Goal: Information Seeking & Learning: Learn about a topic

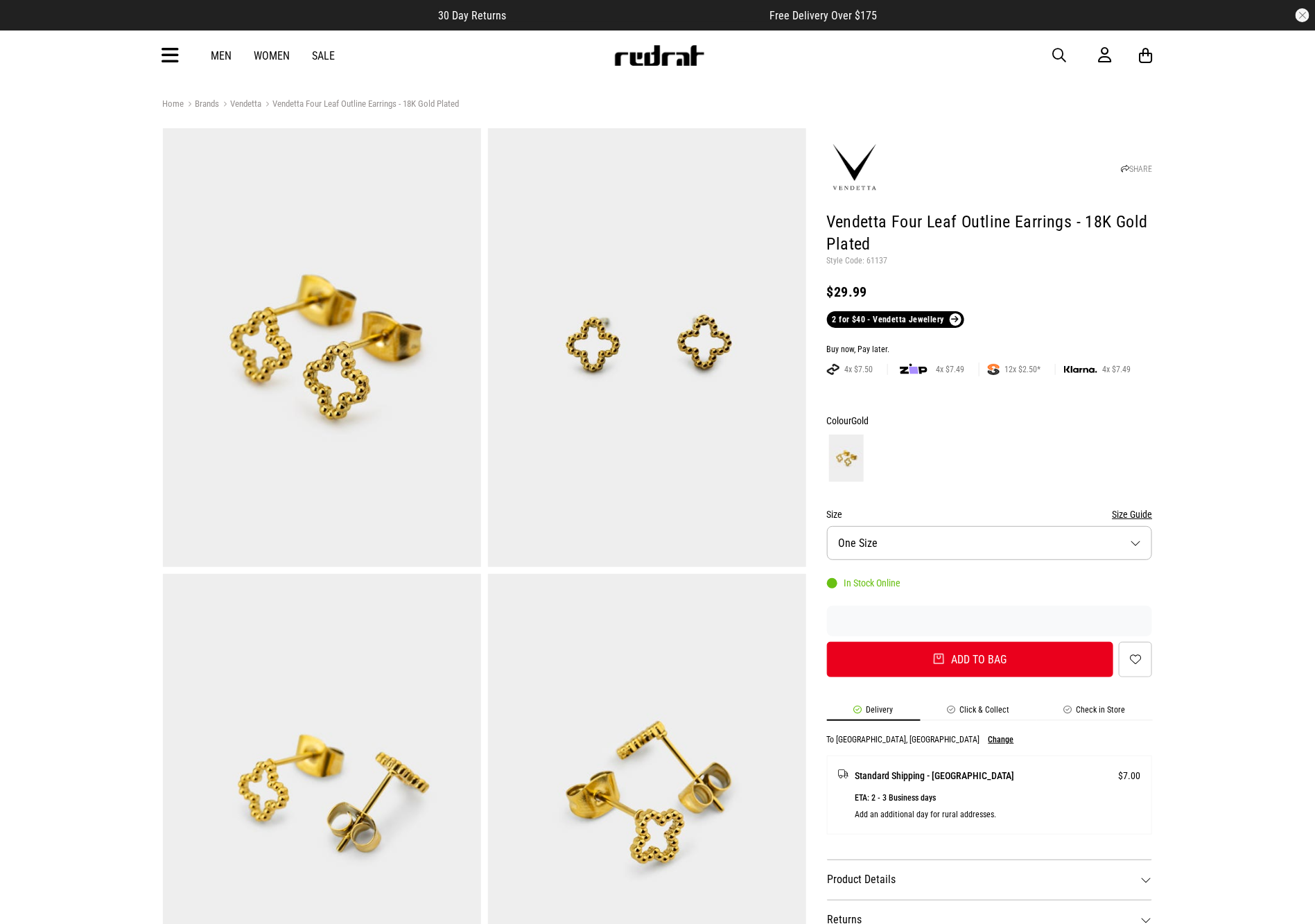
click at [178, 56] on div "Men Women Sale Sign in New Back Footwear Back Mens Back Womens Back Youth & Kid…" at bounding box center [658, 55] width 1012 height 50
click at [179, 63] on icon at bounding box center [171, 55] width 18 height 23
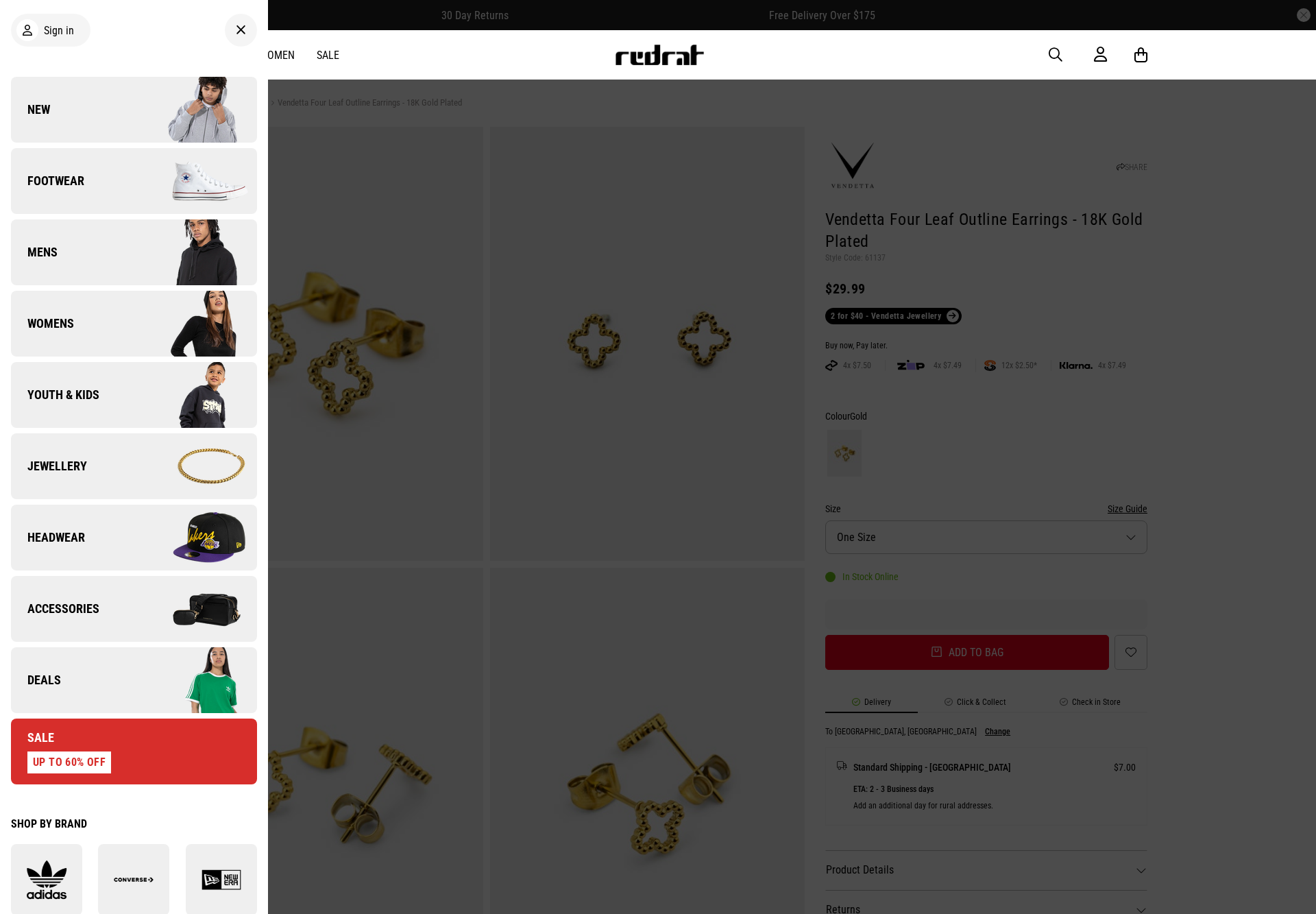
click at [89, 687] on link "Deals" at bounding box center [134, 680] width 247 height 66
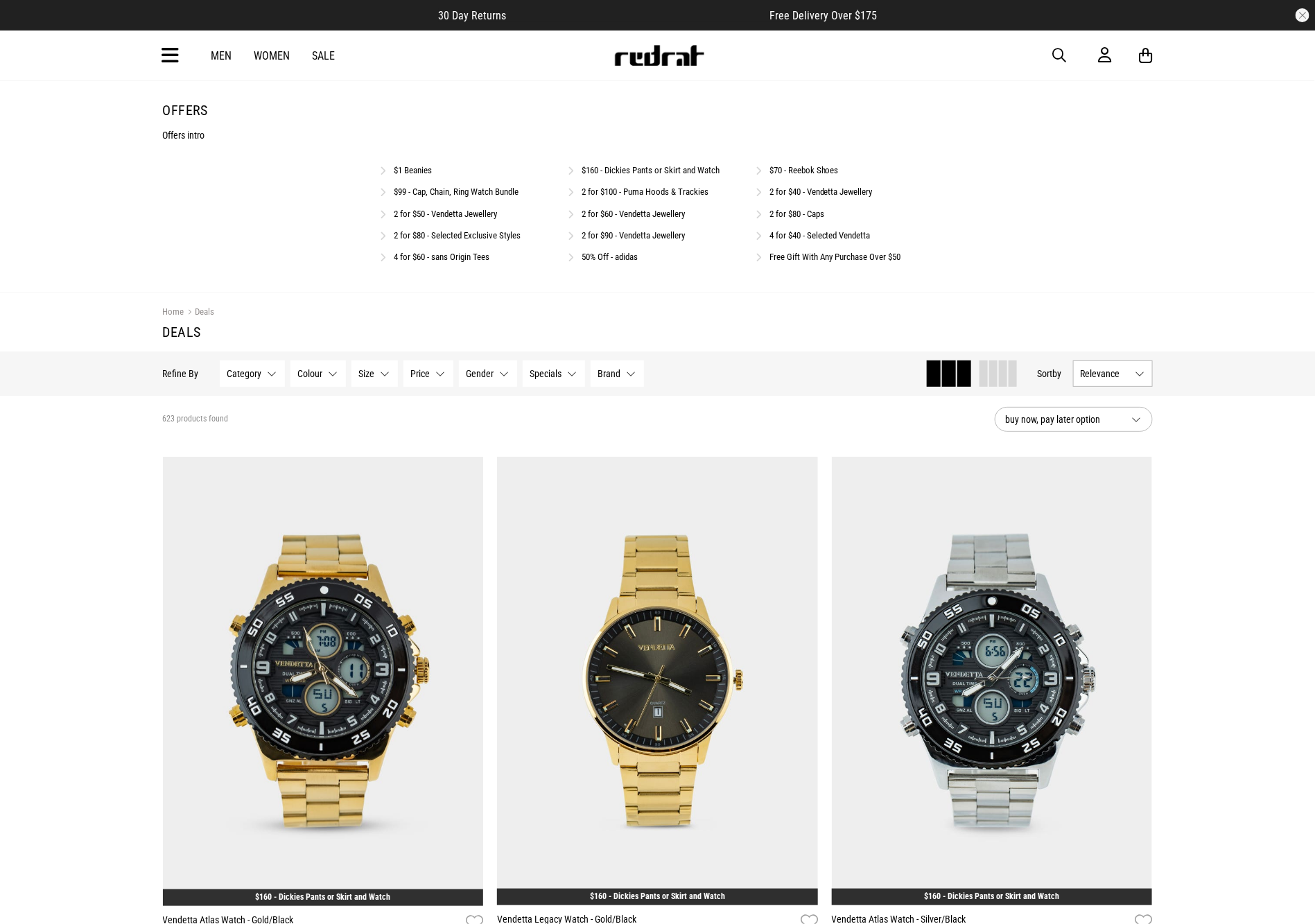
click at [793, 210] on link "2 for $80 - Caps" at bounding box center [797, 214] width 55 height 11
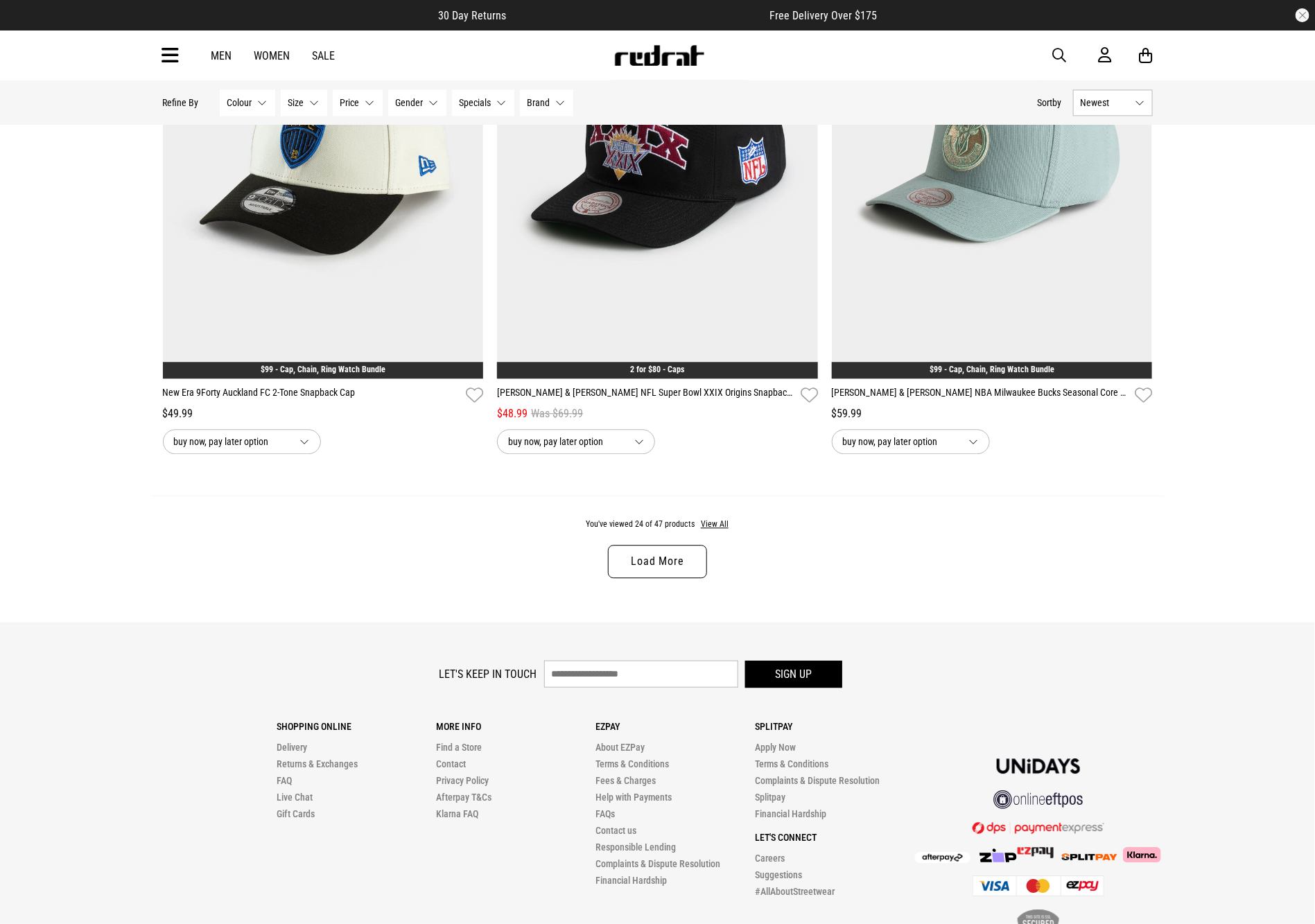
scroll to position [4197, 0]
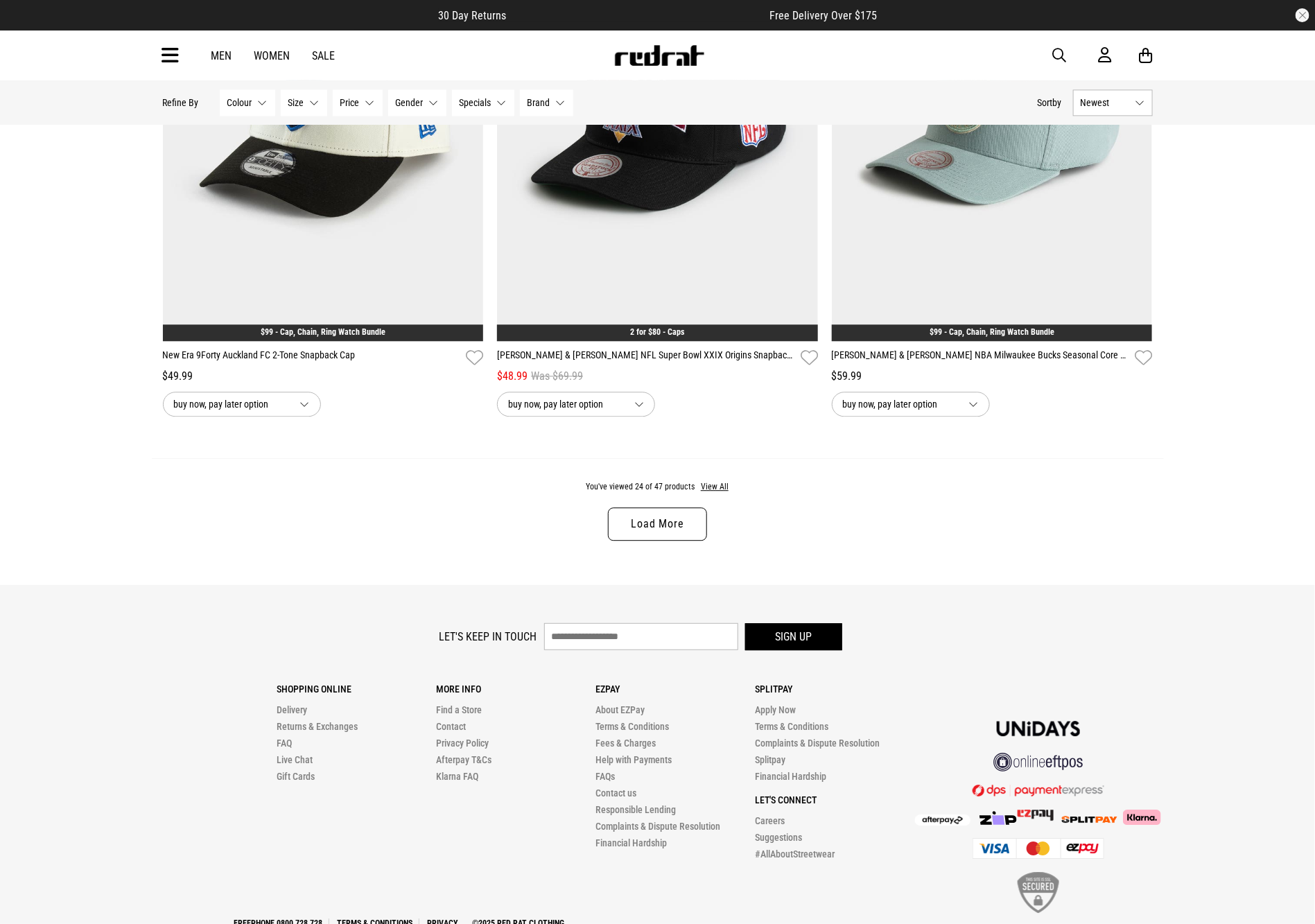
click at [656, 537] on link "Load More" at bounding box center [657, 524] width 98 height 33
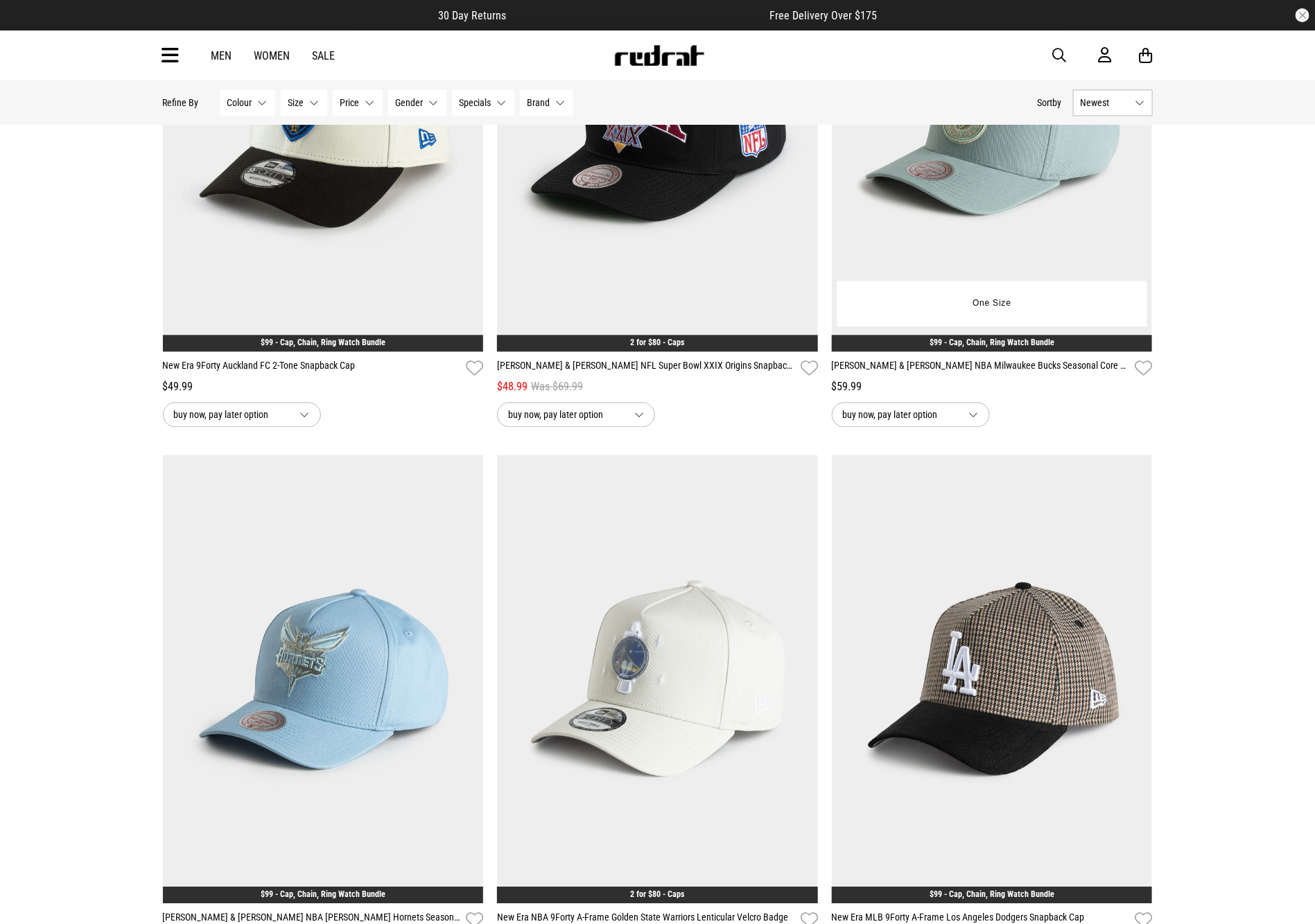
scroll to position [4197, 0]
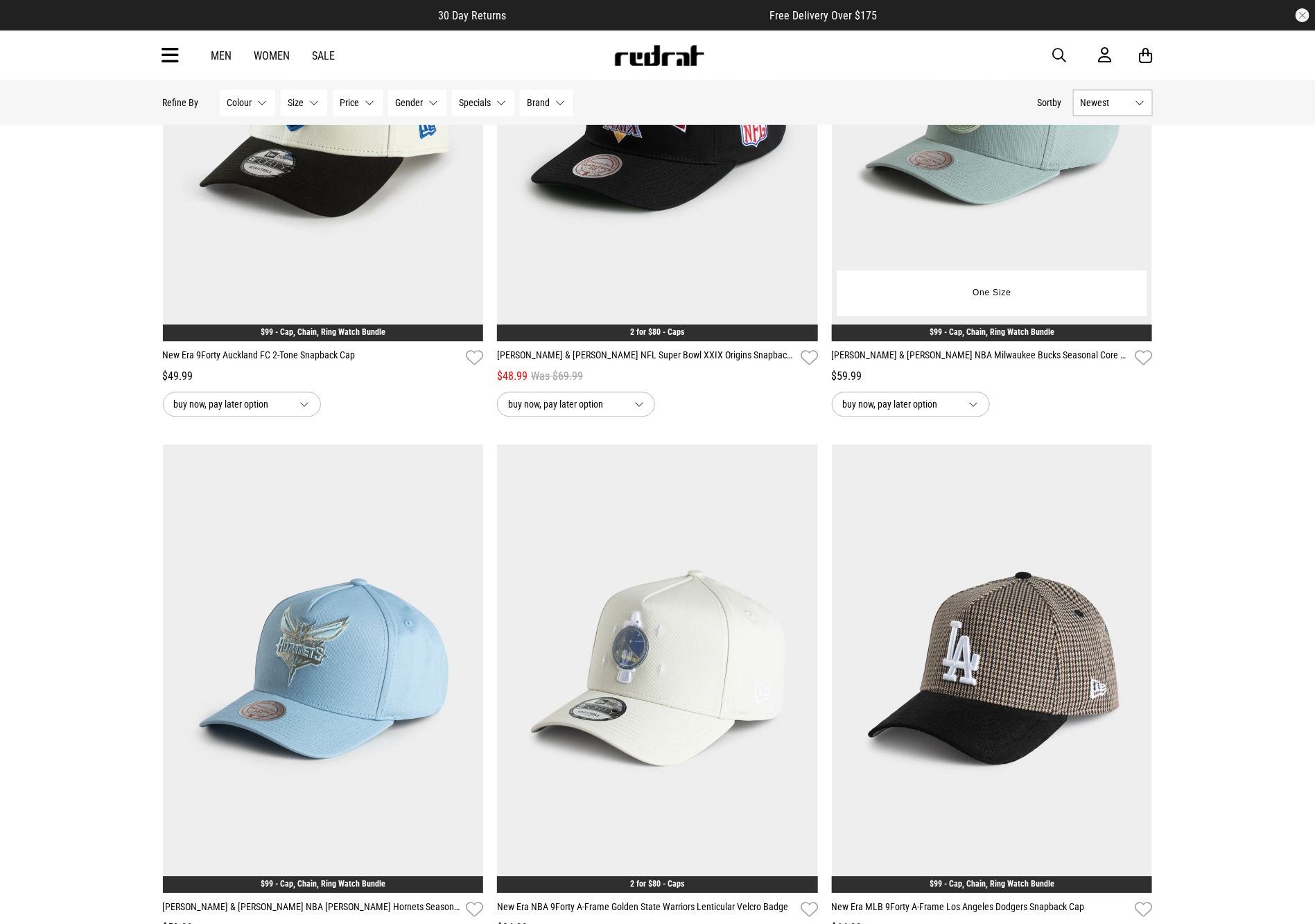
drag, startPoint x: 1027, startPoint y: 280, endPoint x: 1063, endPoint y: 280, distance: 36.0
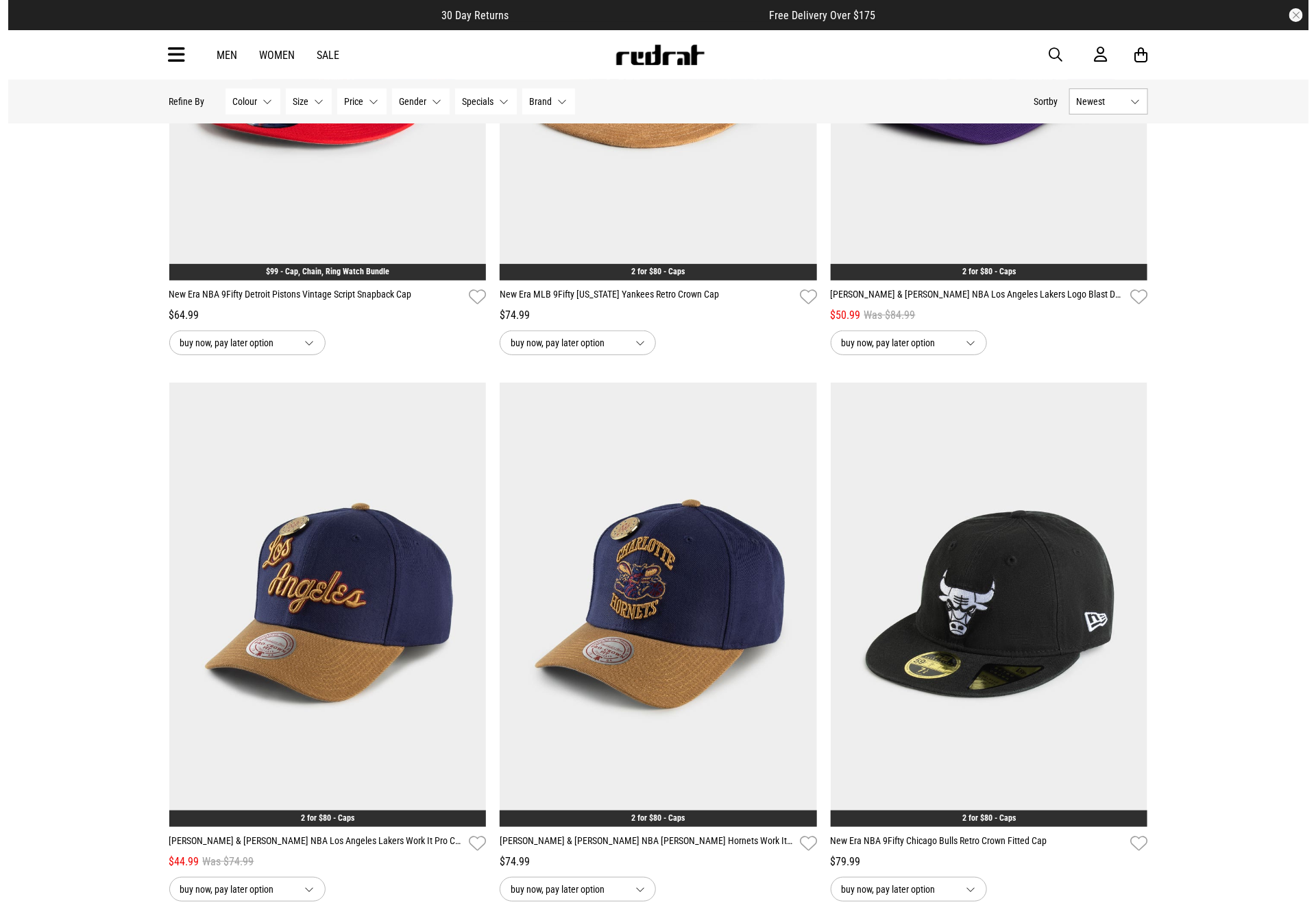
scroll to position [5465, 0]
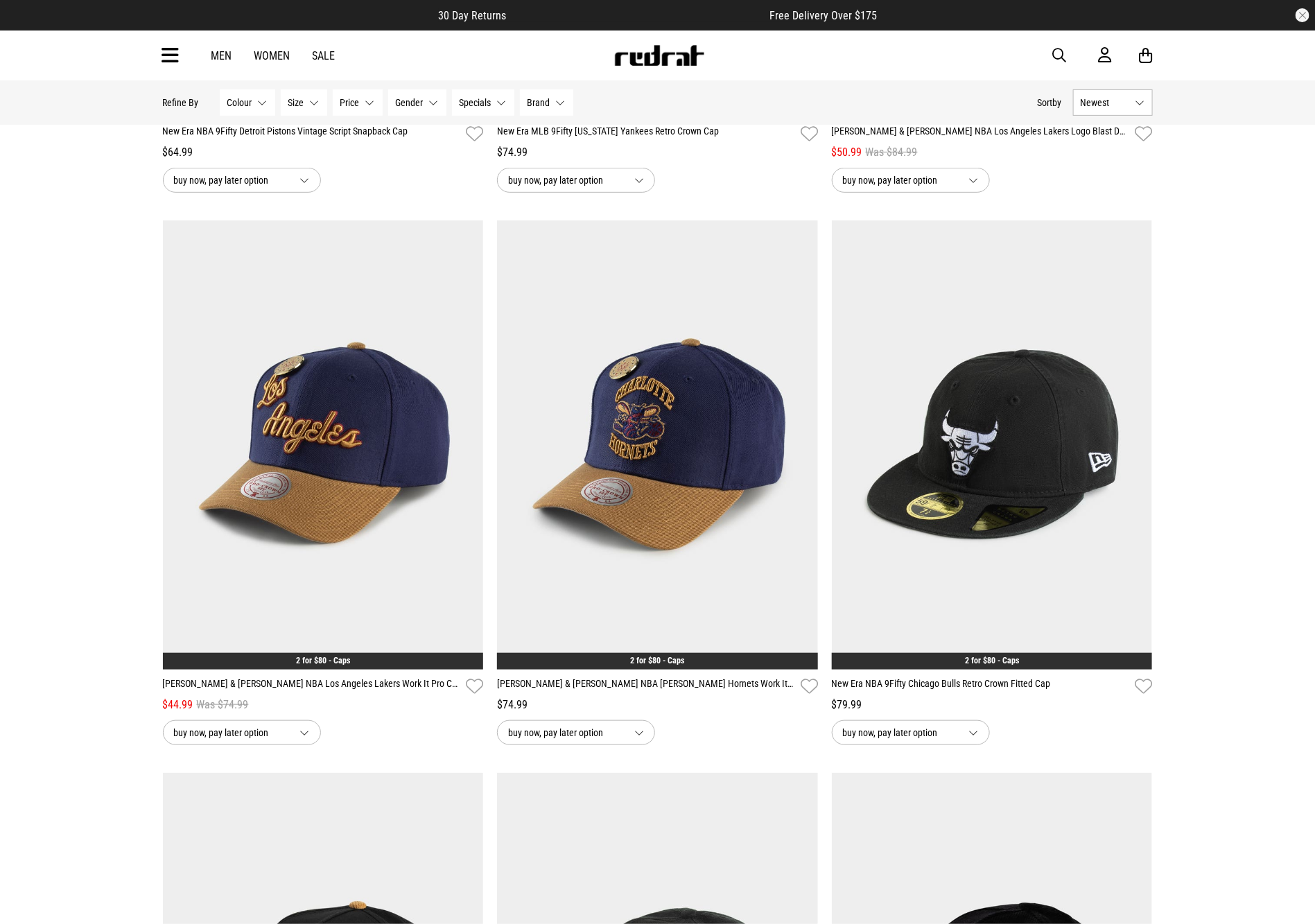
click at [162, 56] on icon at bounding box center [171, 55] width 18 height 23
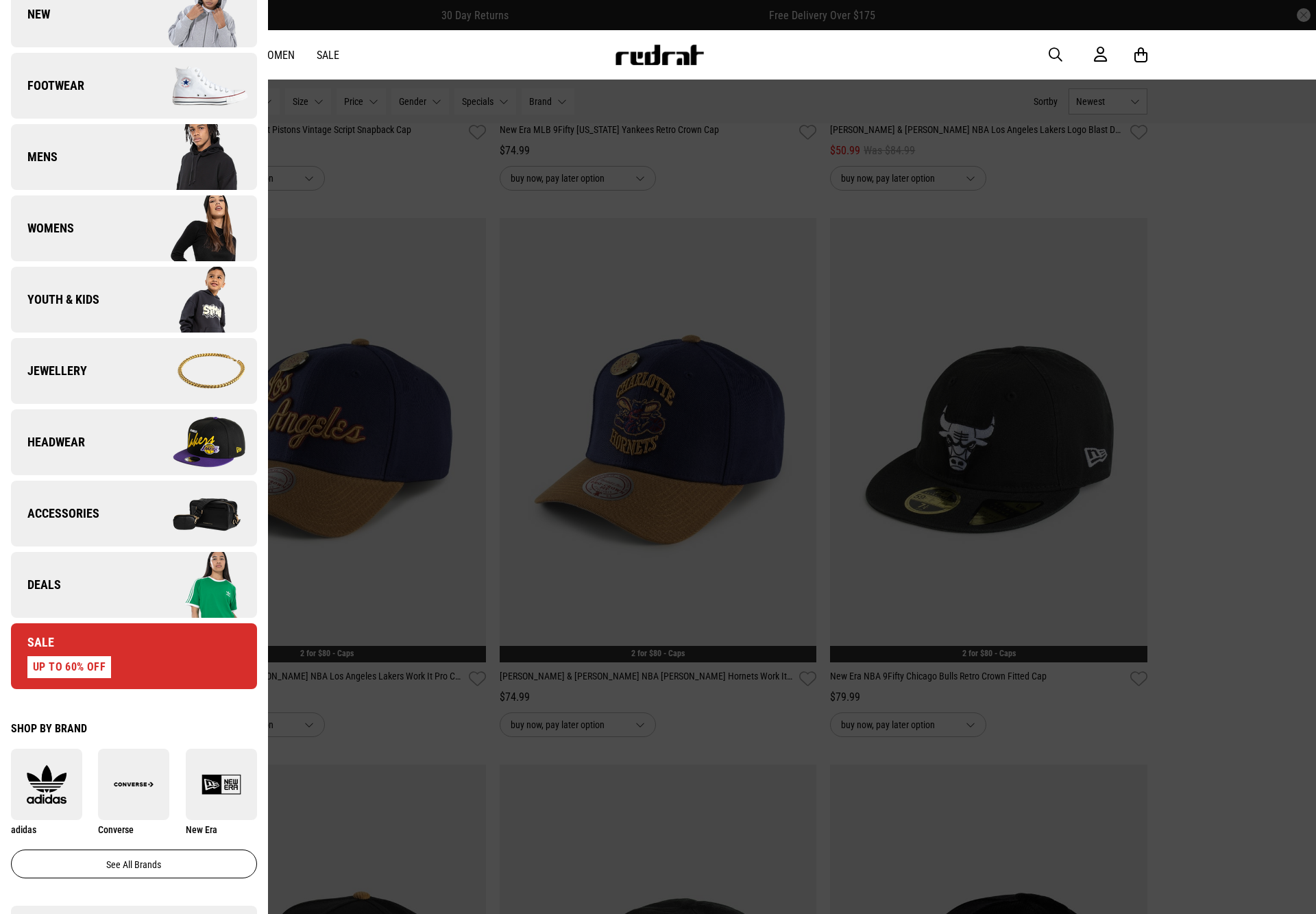
scroll to position [97, 0]
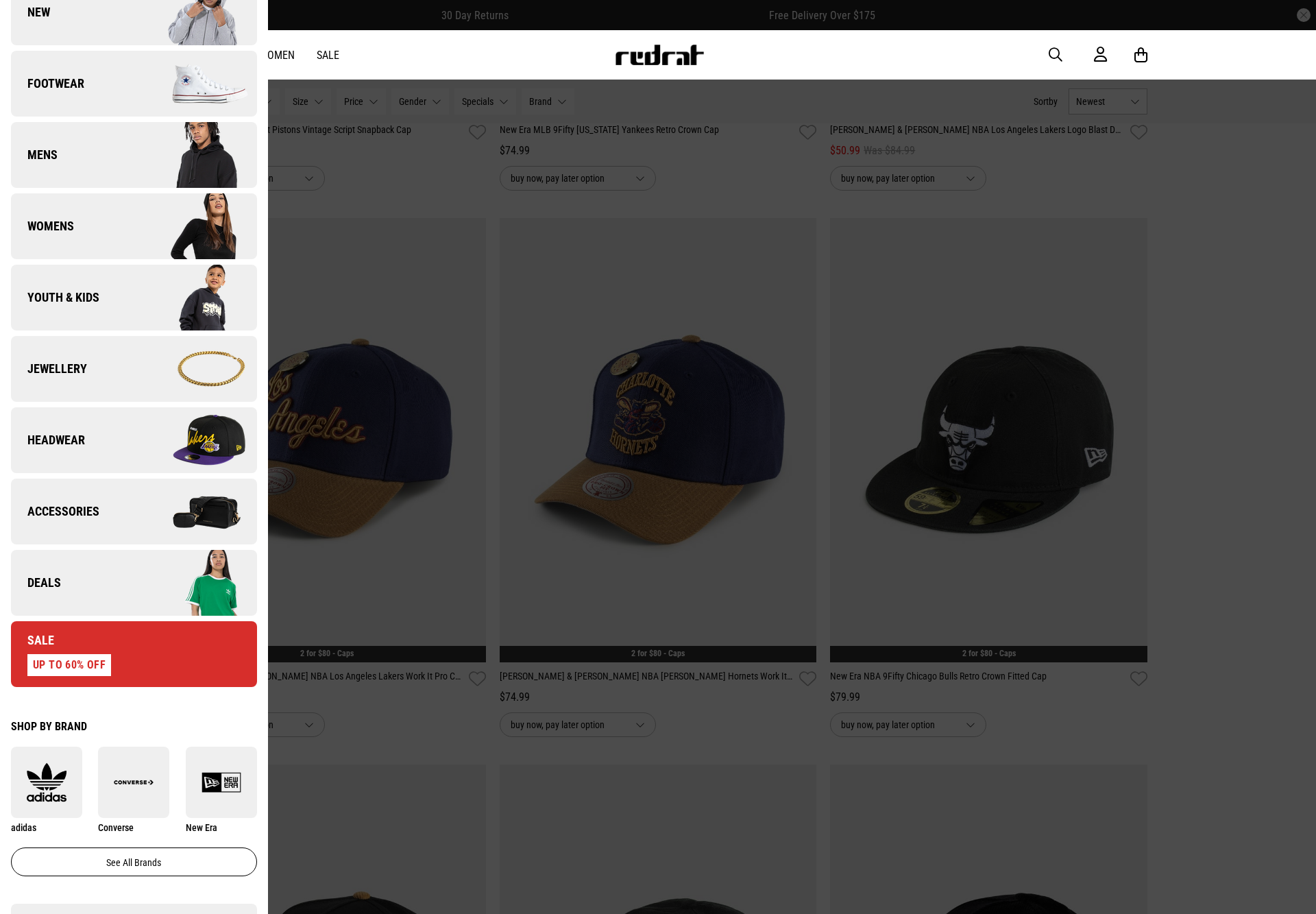
click at [136, 370] on img at bounding box center [195, 369] width 122 height 69
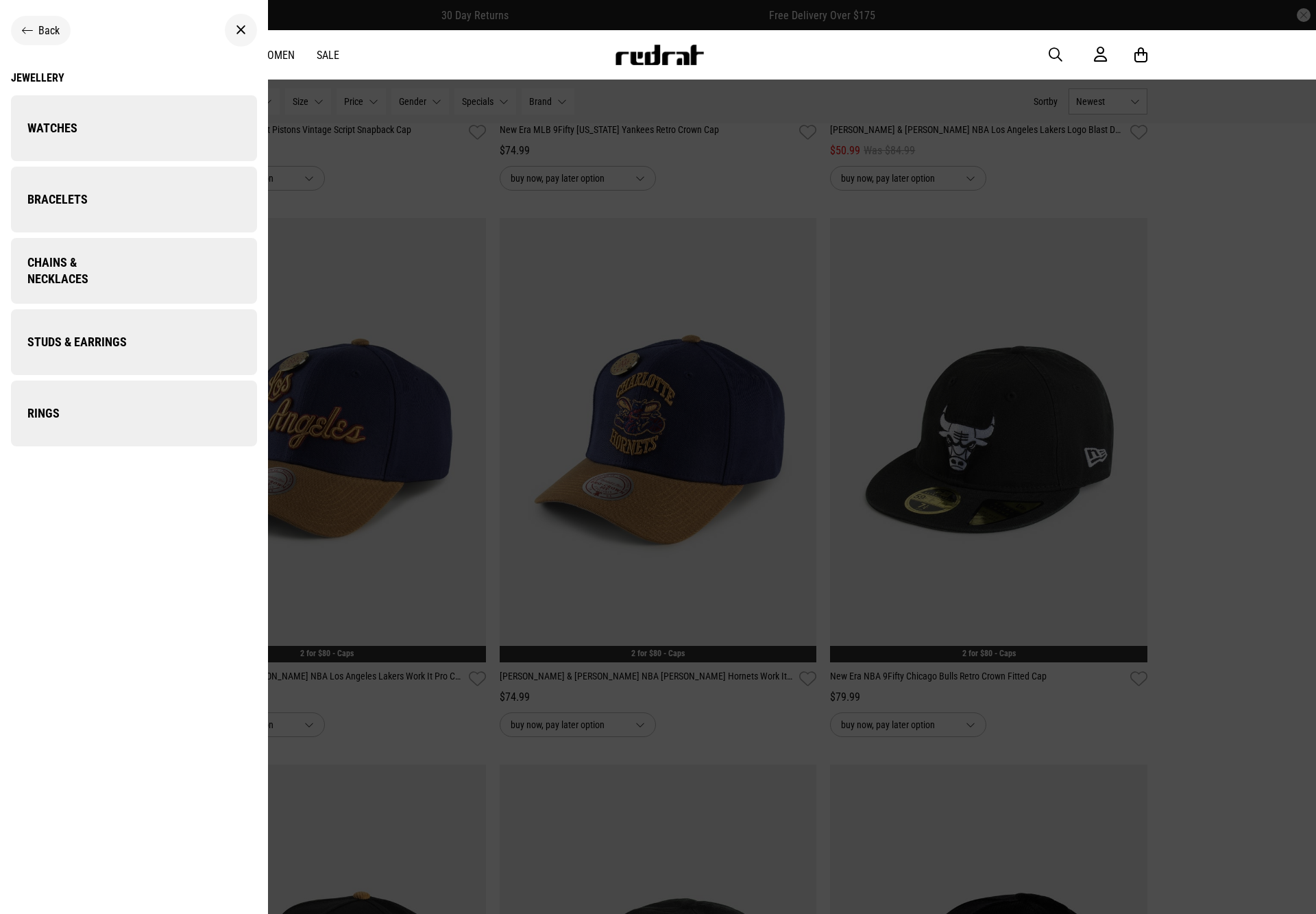
scroll to position [0, 0]
click at [35, 27] on div "Back" at bounding box center [41, 30] width 38 height 13
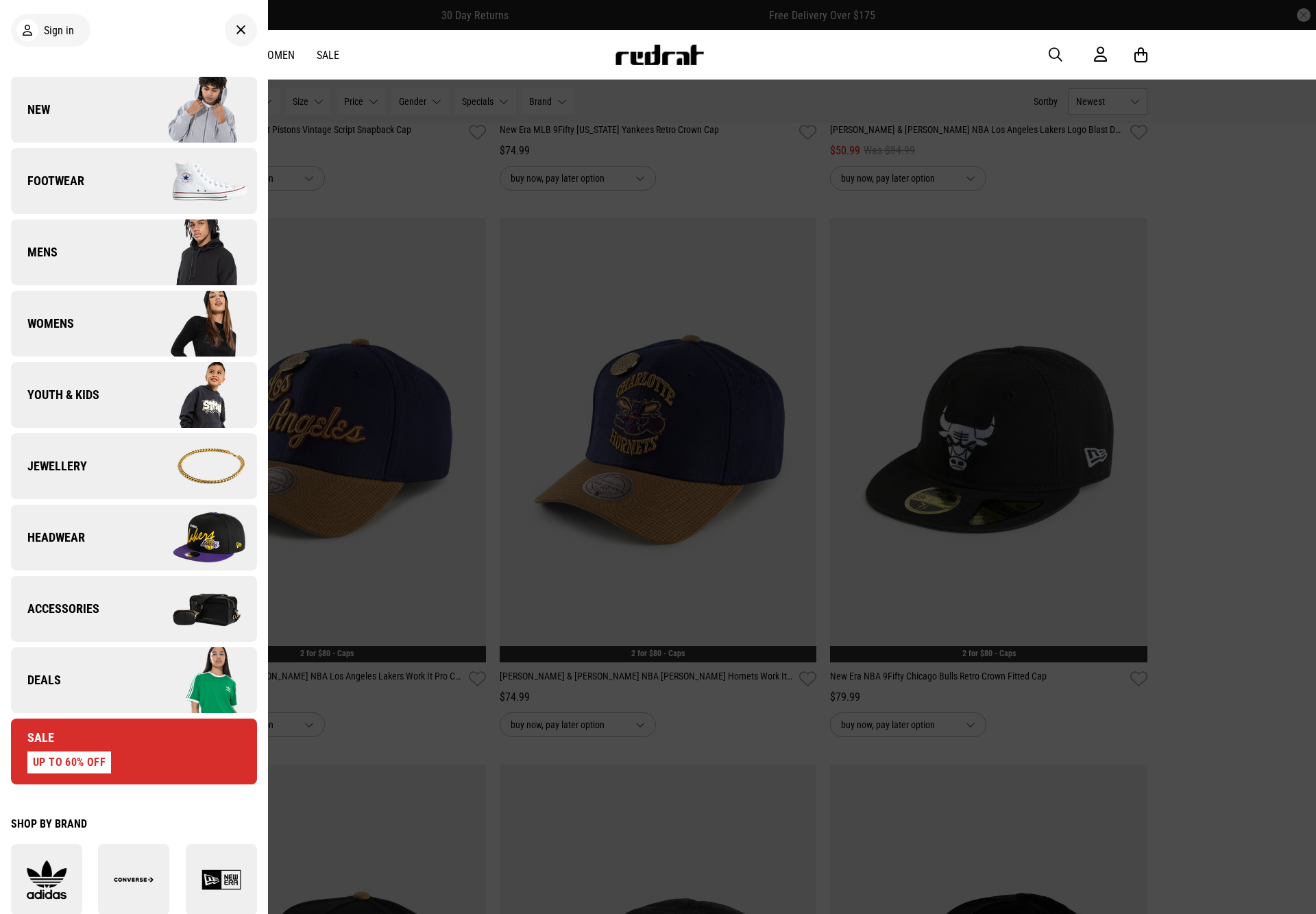
click at [153, 587] on img at bounding box center [195, 608] width 122 height 69
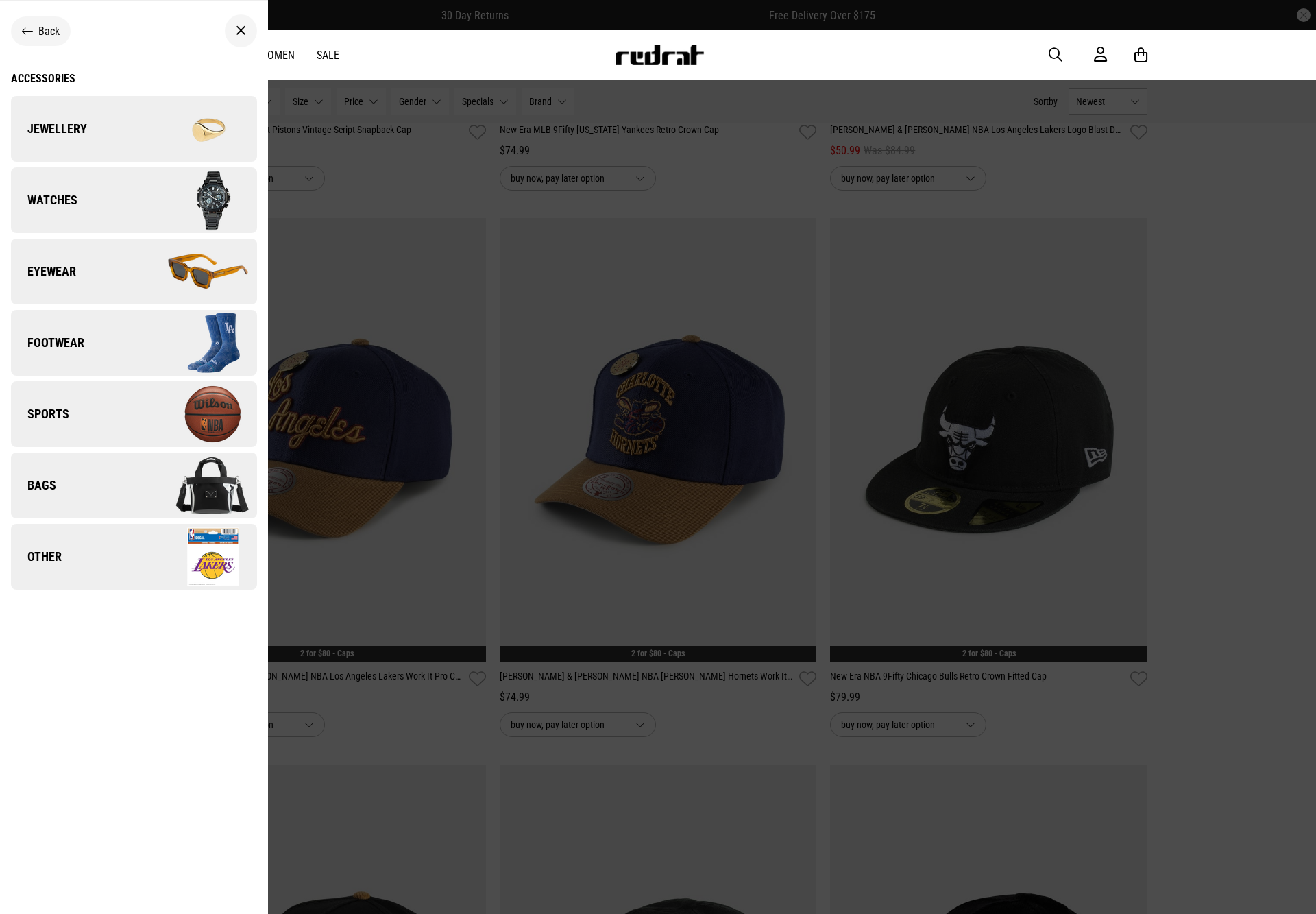
click at [64, 110] on link "Jewellery" at bounding box center [134, 129] width 247 height 66
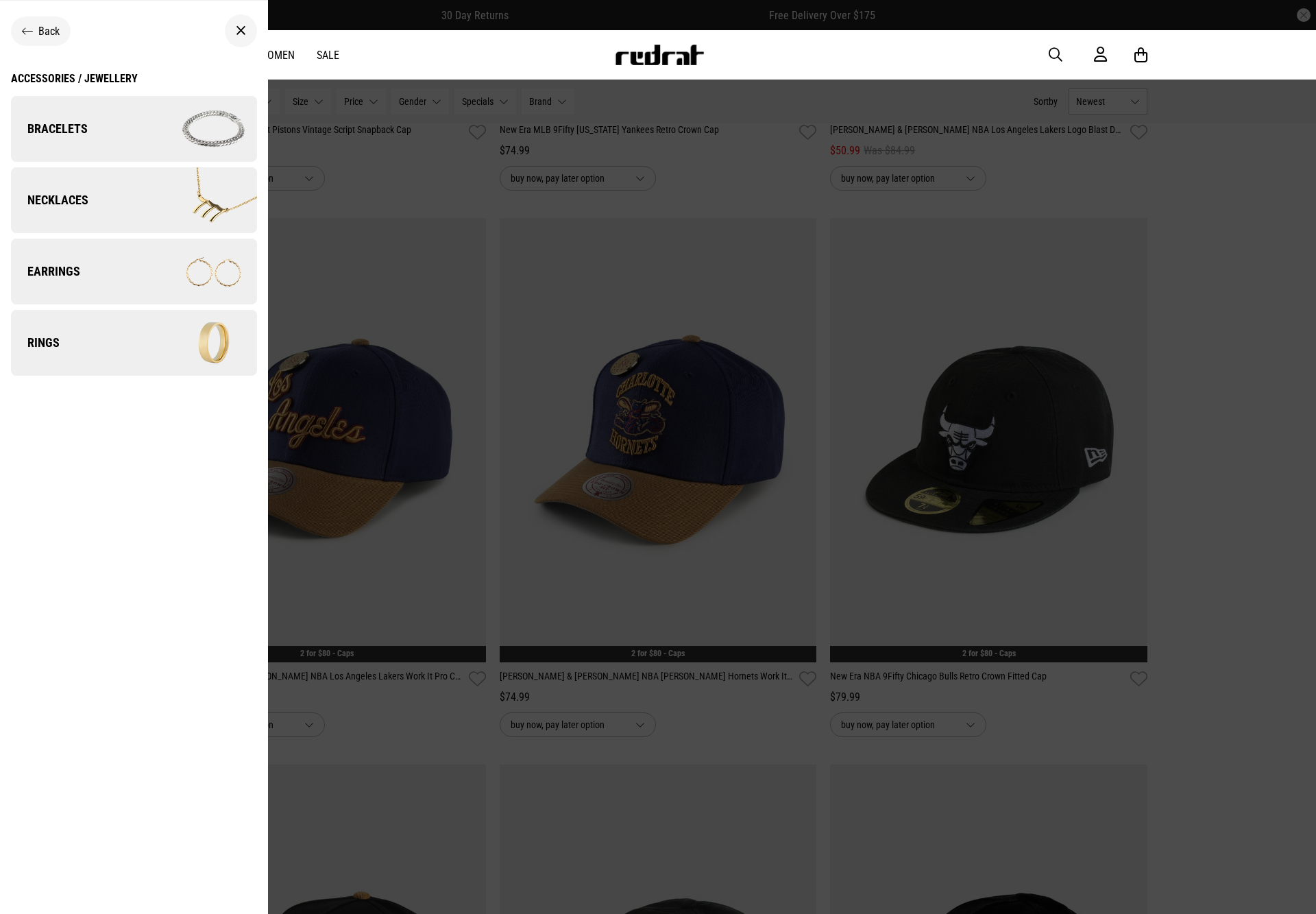
click at [159, 262] on img at bounding box center [195, 271] width 122 height 69
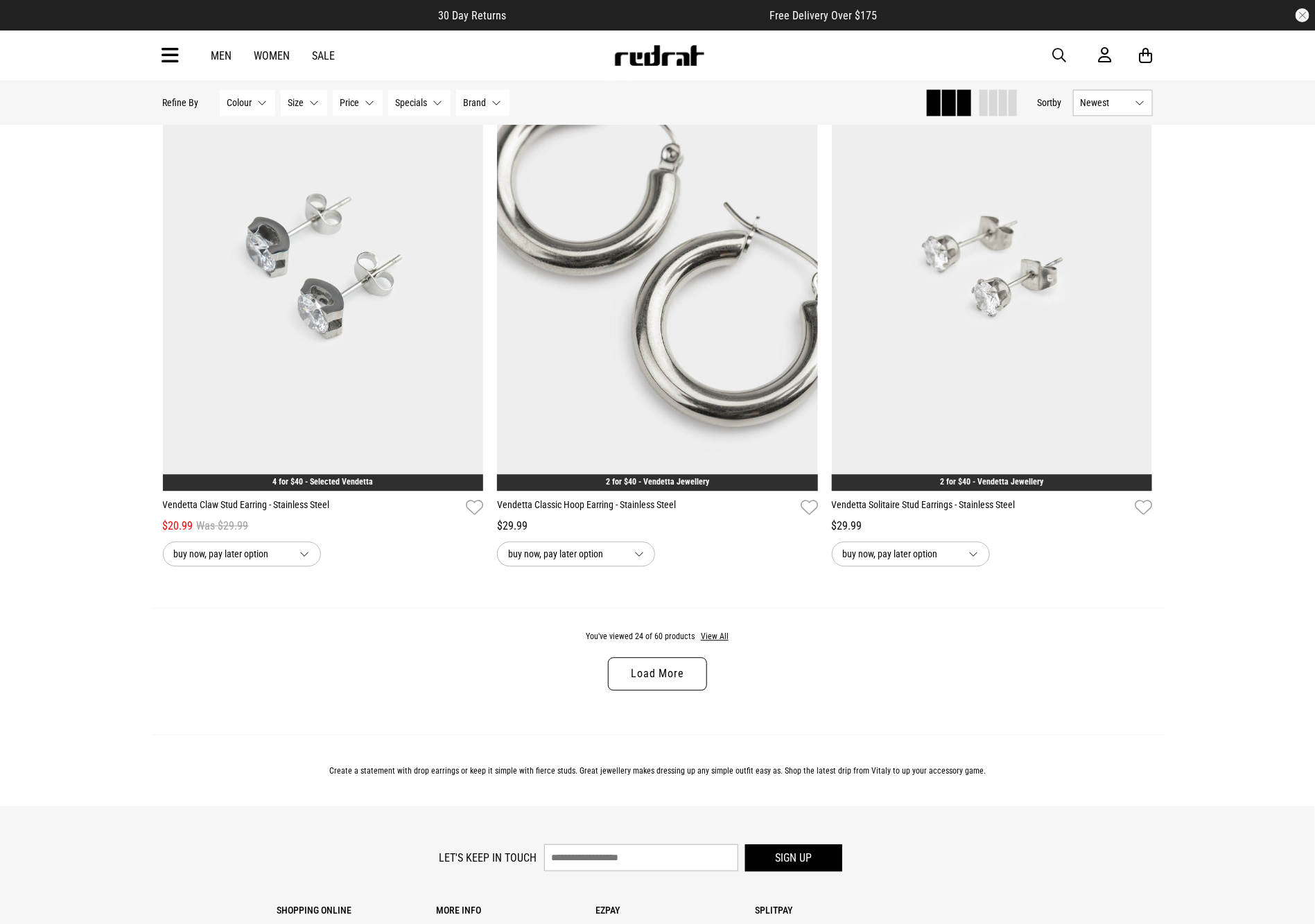
scroll to position [4148, 0]
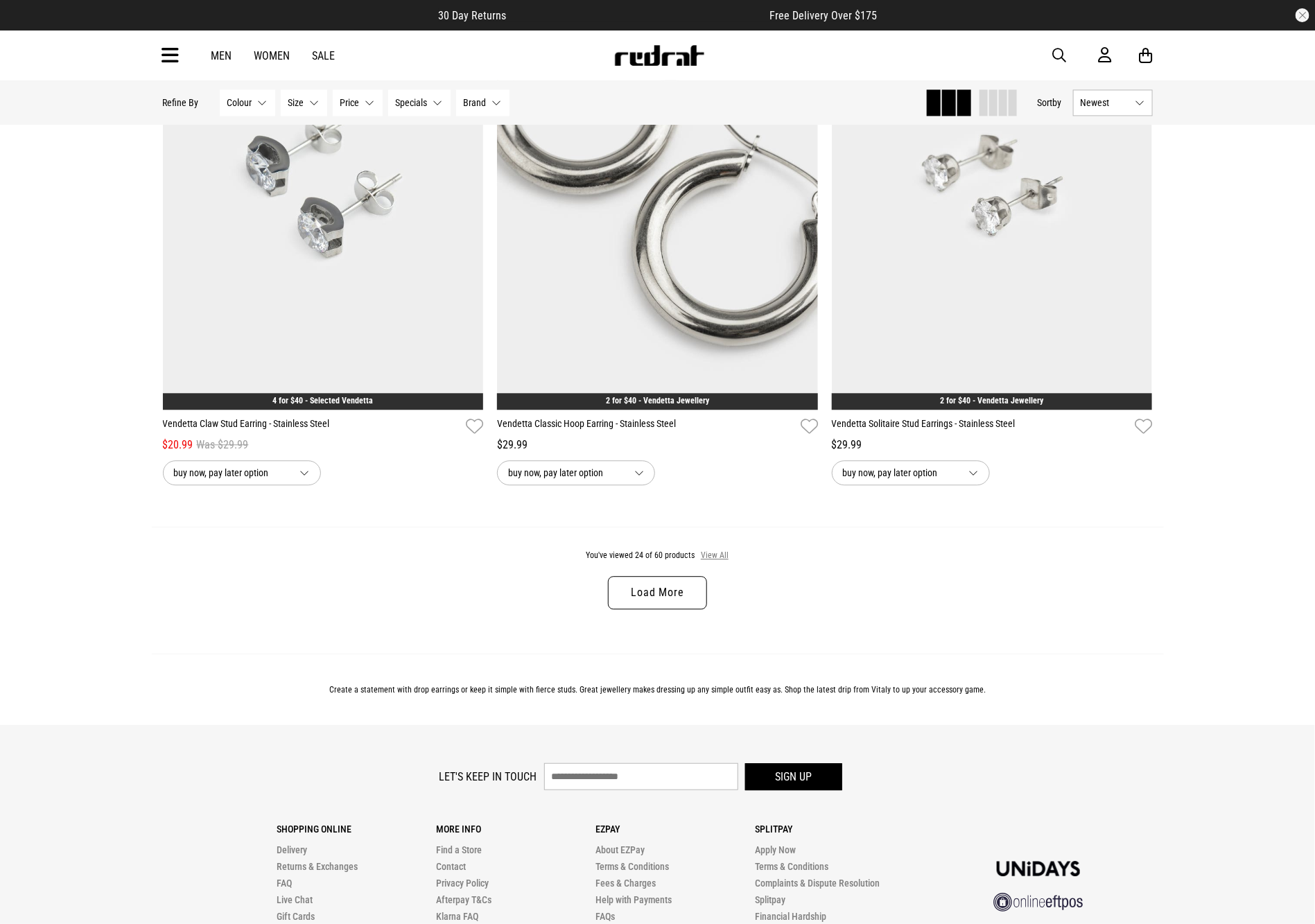
drag, startPoint x: 720, startPoint y: 567, endPoint x: 720, endPoint y: 581, distance: 14.0
click at [720, 562] on button "View All" at bounding box center [714, 555] width 29 height 13
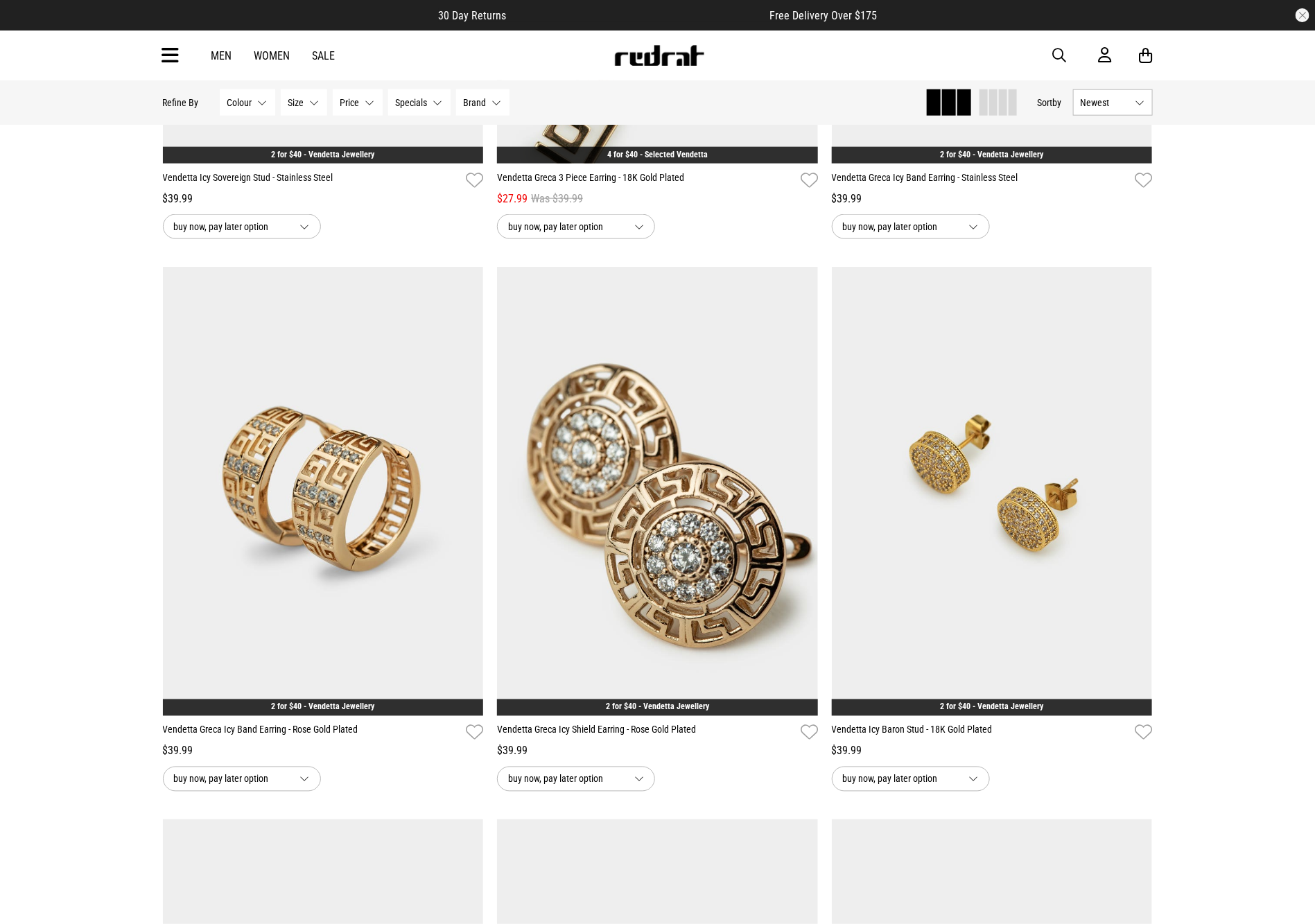
scroll to position [6083, 0]
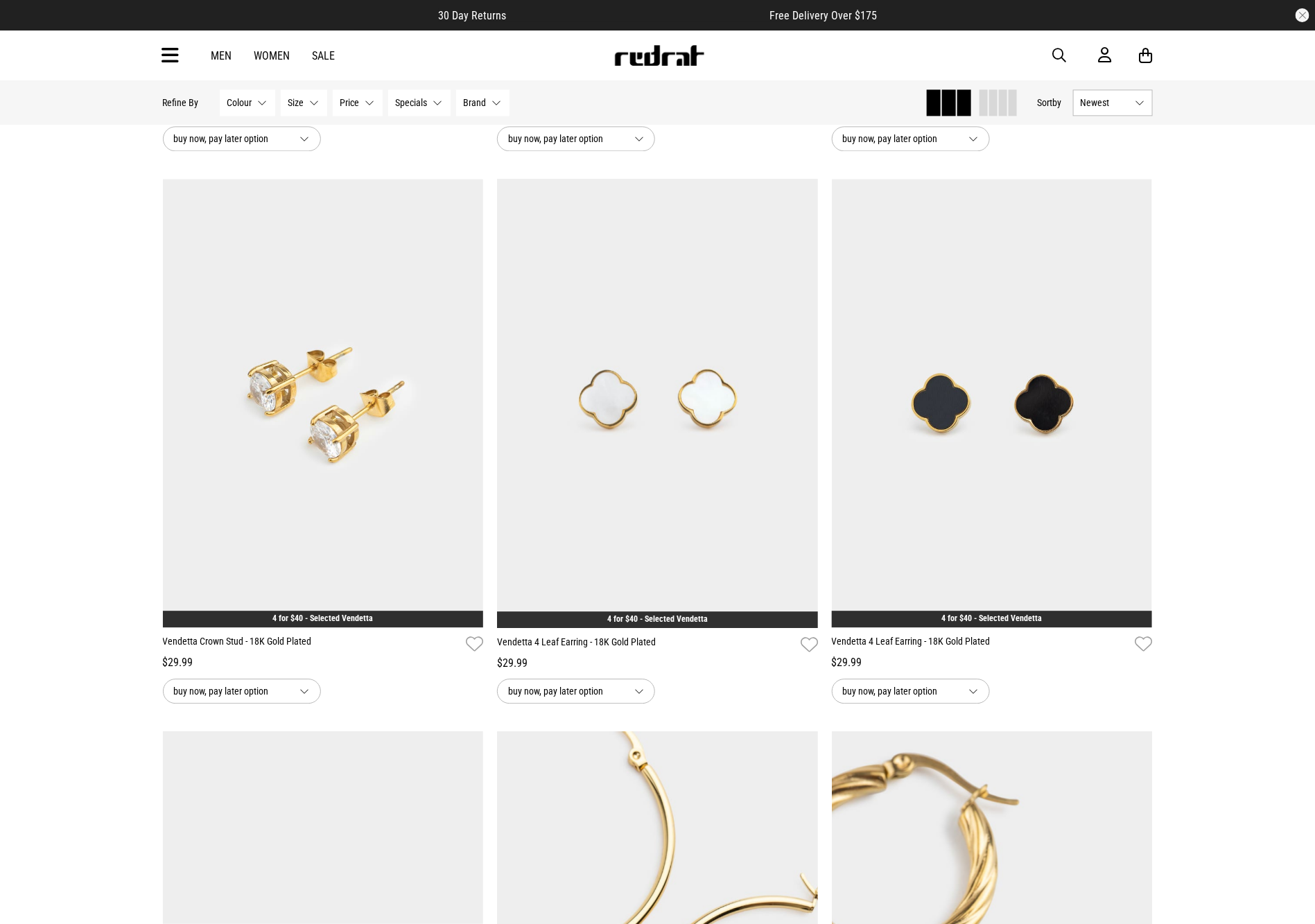
scroll to position [9715, 0]
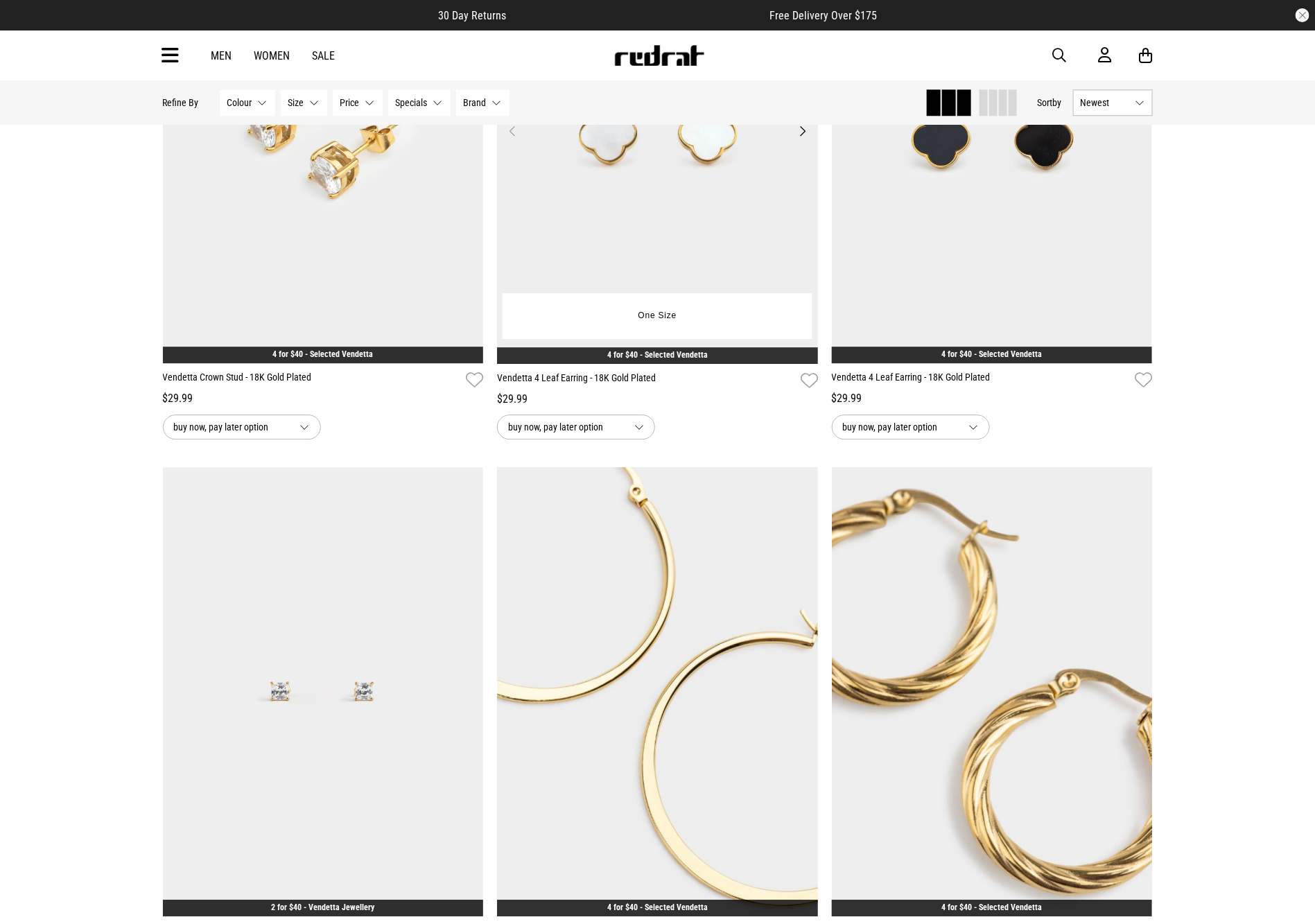
click at [613, 206] on img at bounding box center [657, 139] width 321 height 449
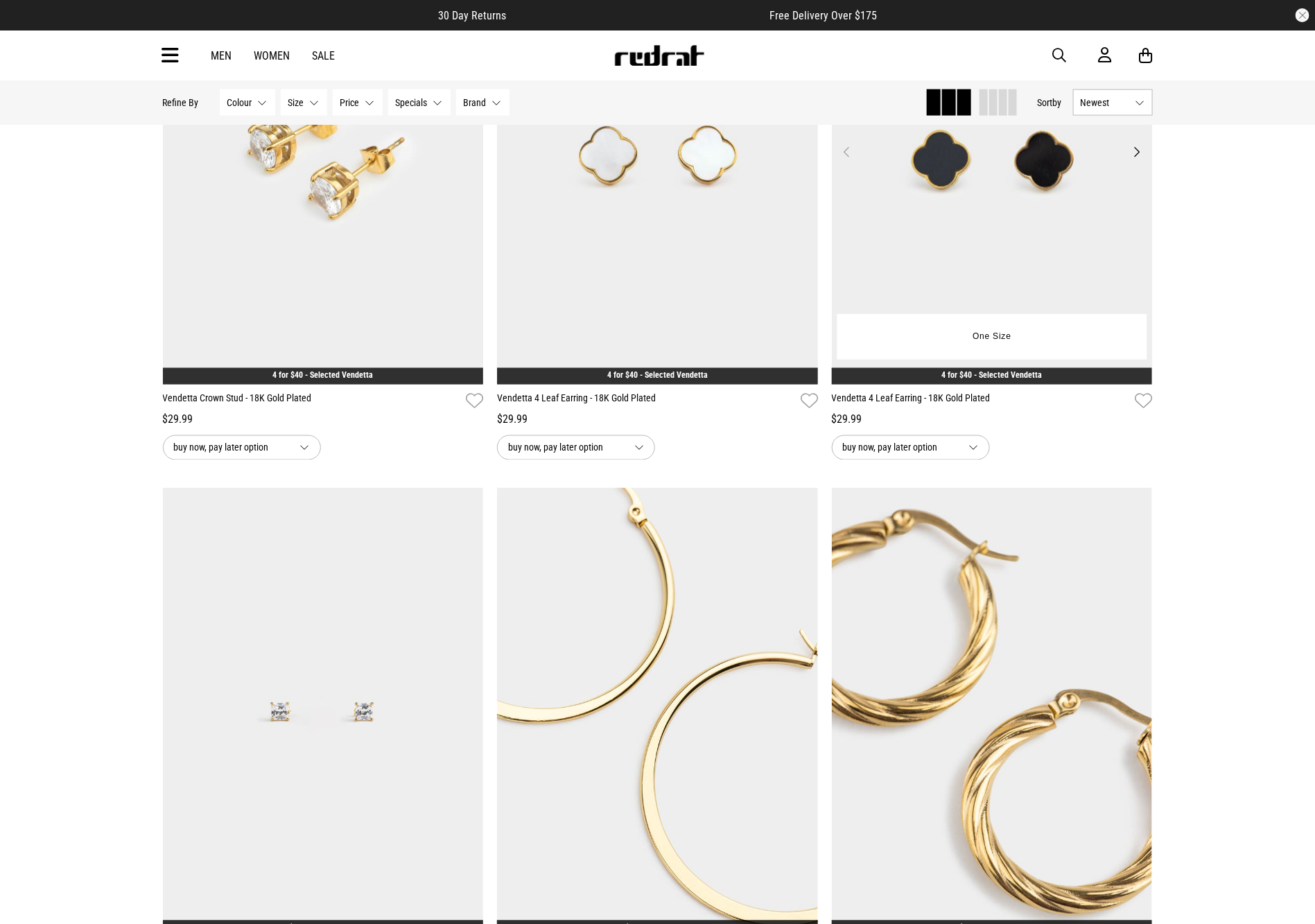
drag, startPoint x: 0, startPoint y: 0, endPoint x: 1049, endPoint y: 210, distance: 1069.8
click at [1049, 210] on img at bounding box center [992, 160] width 321 height 449
